Goal: Complete application form

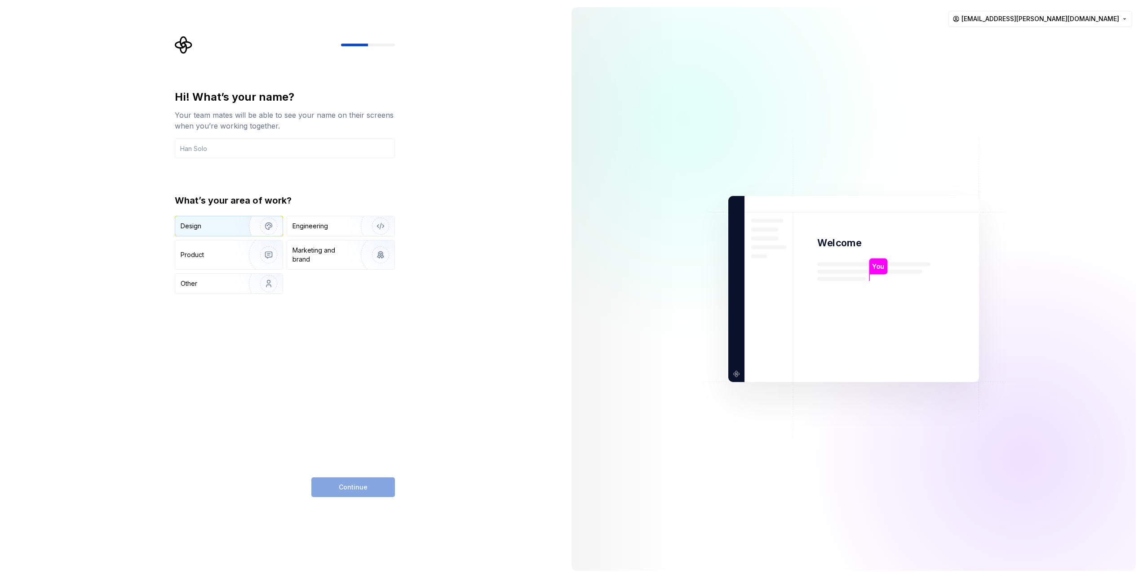
click at [195, 225] on div "Design" at bounding box center [191, 225] width 21 height 9
click at [202, 246] on div "Product" at bounding box center [228, 254] width 107 height 29
click at [223, 274] on div "Other" at bounding box center [228, 284] width 107 height 20
click at [327, 232] on div "Engineering" at bounding box center [340, 226] width 107 height 20
click at [329, 252] on div "Marketing and brand" at bounding box center [322, 255] width 61 height 18
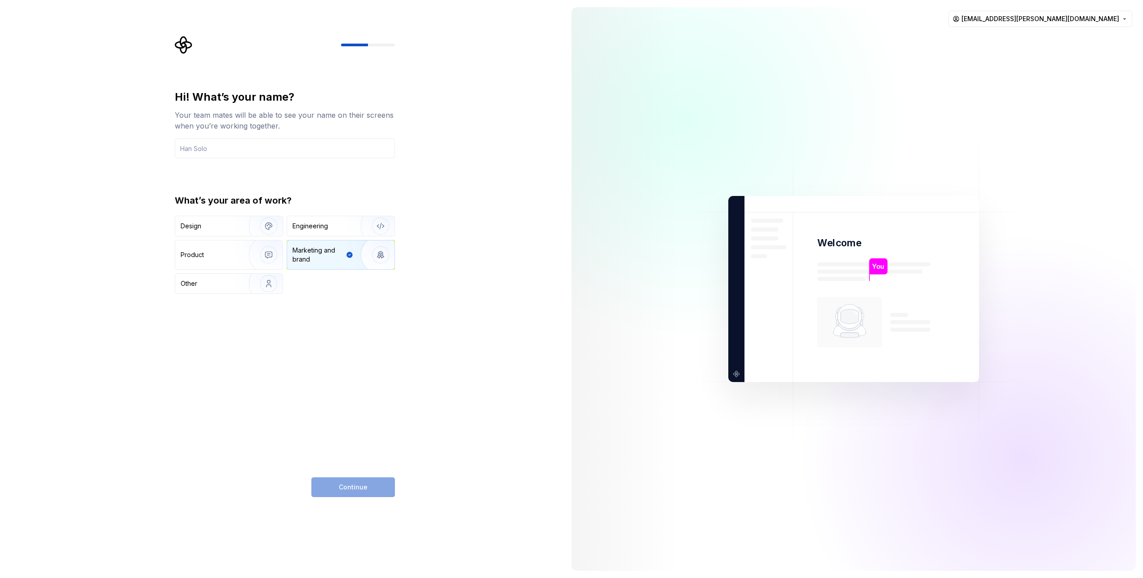
click at [366, 329] on div "Hi! What’s your name? Your team mates will be able to see your name on their sc…" at bounding box center [285, 293] width 220 height 407
click at [223, 219] on div "Design" at bounding box center [228, 226] width 107 height 20
click at [205, 144] on input "text" at bounding box center [285, 148] width 220 height 20
click at [236, 252] on img "button" at bounding box center [262, 255] width 57 height 60
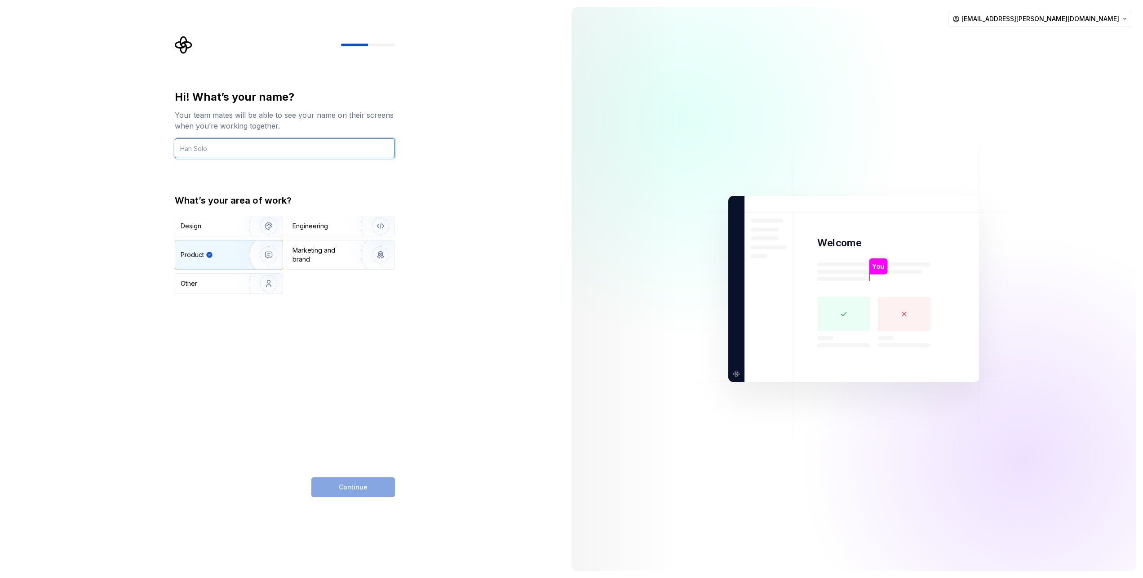
click at [233, 146] on input "text" at bounding box center [285, 148] width 220 height 20
